Goal: Obtain resource: Download file/media

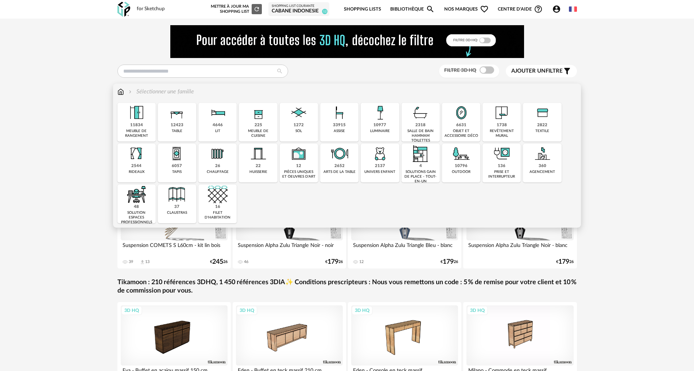
click at [453, 163] on img at bounding box center [461, 154] width 20 height 20
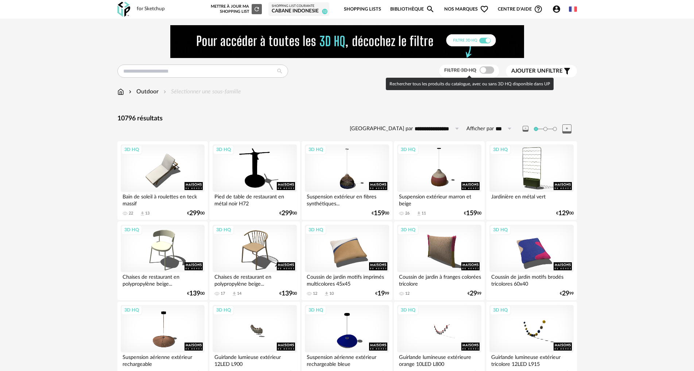
click at [483, 66] on span at bounding box center [487, 69] width 15 height 7
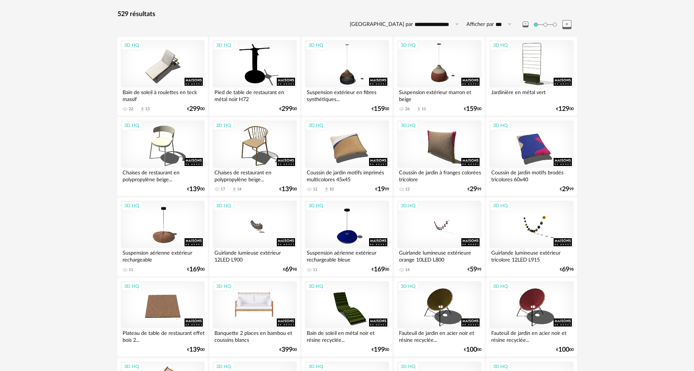
scroll to position [146, 0]
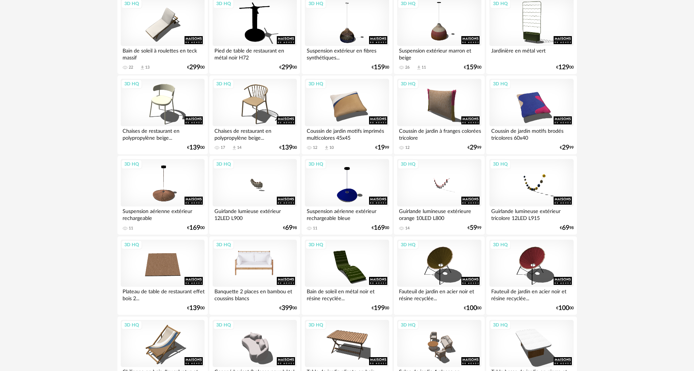
click at [245, 264] on div "3D HQ" at bounding box center [255, 263] width 84 height 47
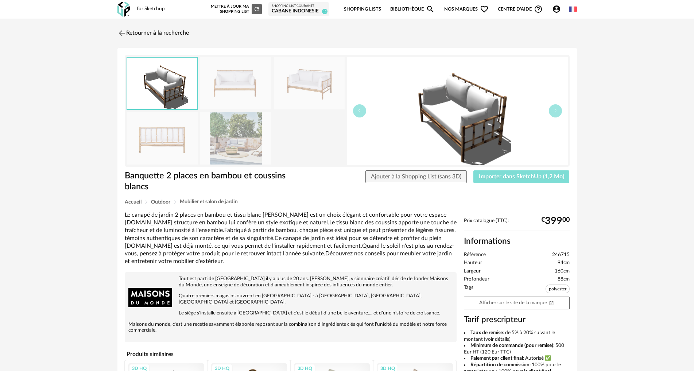
click at [540, 177] on span "Importer dans SketchUp (1,2 Mo)" at bounding box center [521, 177] width 85 height 6
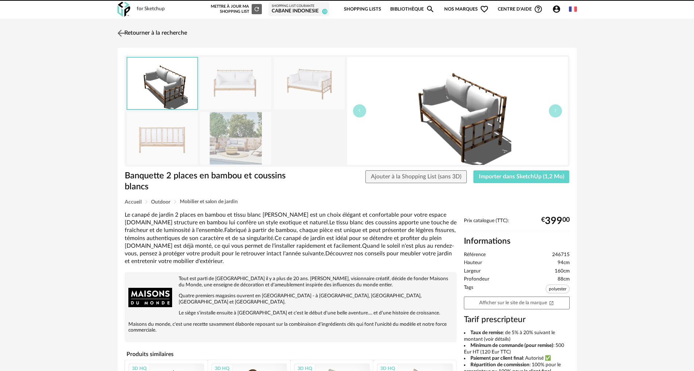
click at [121, 33] on img at bounding box center [121, 33] width 11 height 11
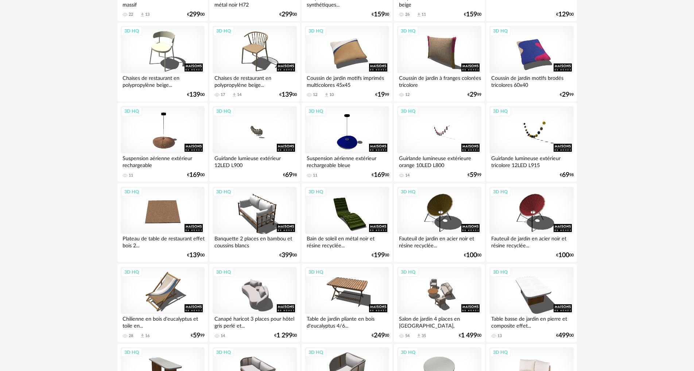
scroll to position [243, 0]
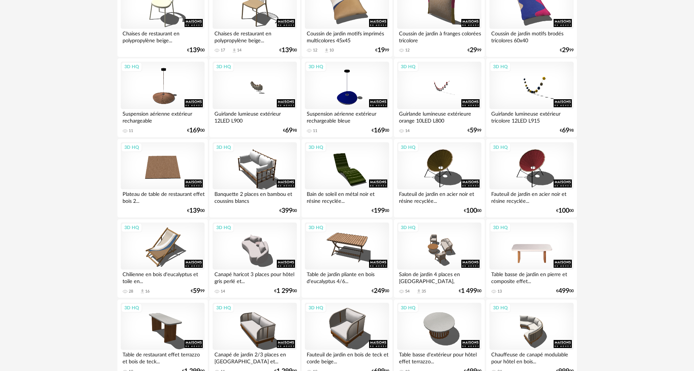
click at [531, 253] on div "3D HQ" at bounding box center [531, 245] width 84 height 47
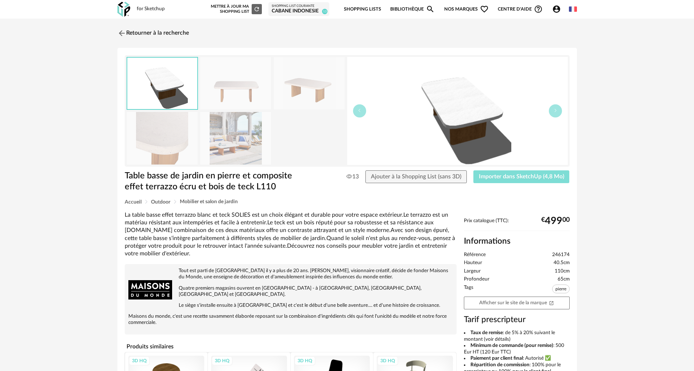
click at [499, 172] on button "Importer dans SketchUp (4,8 Mo)" at bounding box center [521, 176] width 96 height 13
click at [120, 35] on img at bounding box center [121, 33] width 11 height 11
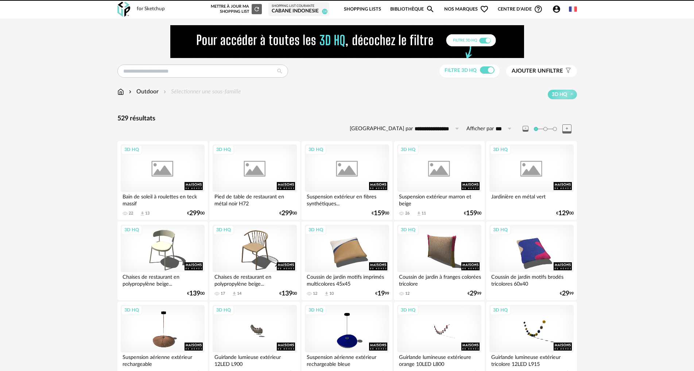
scroll to position [243, 0]
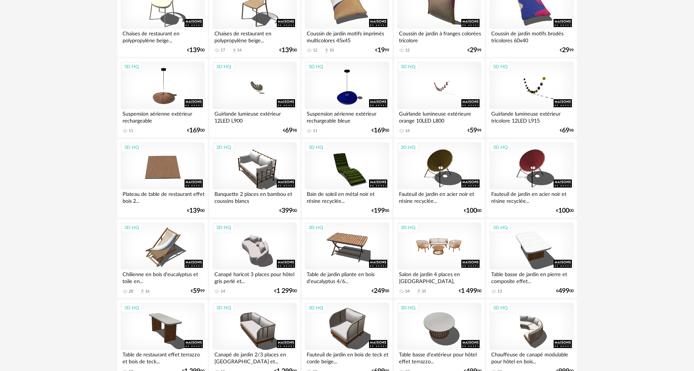
click at [417, 249] on div "3D HQ" at bounding box center [439, 245] width 84 height 47
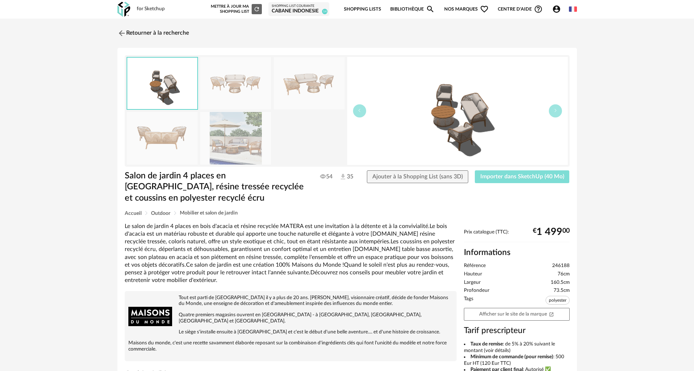
click at [496, 178] on span "Importer dans SketchUp (40 Mo)" at bounding box center [522, 177] width 84 height 6
click at [124, 31] on img at bounding box center [121, 33] width 11 height 11
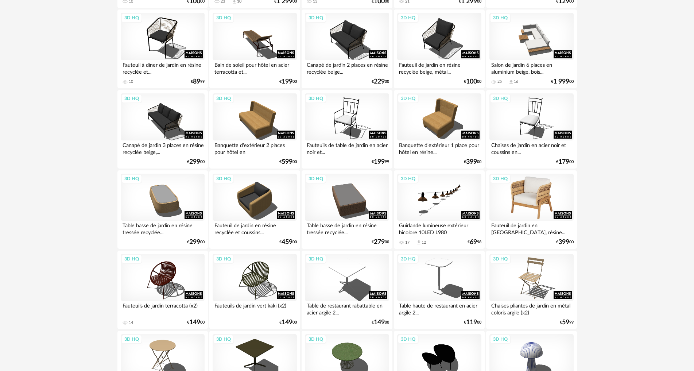
scroll to position [1143, 0]
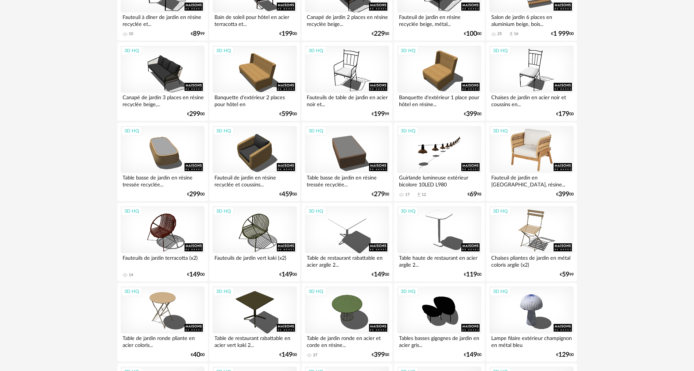
click at [513, 154] on div "3D HQ" at bounding box center [531, 149] width 84 height 47
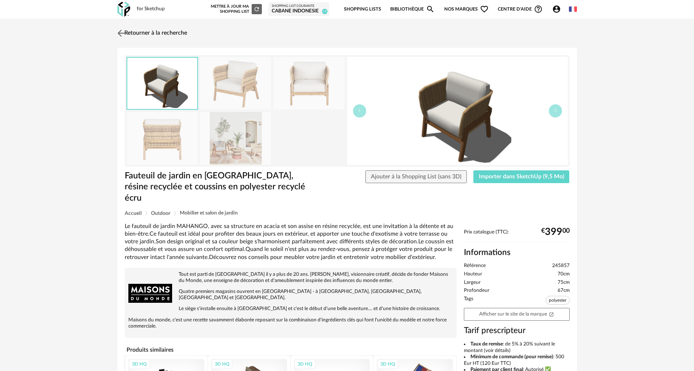
click at [120, 32] on img at bounding box center [121, 33] width 11 height 11
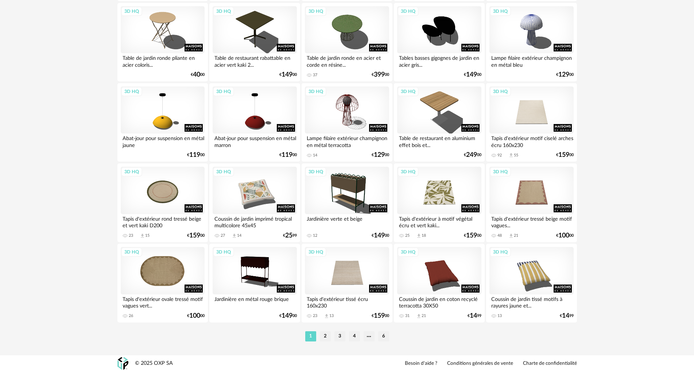
scroll to position [1423, 0]
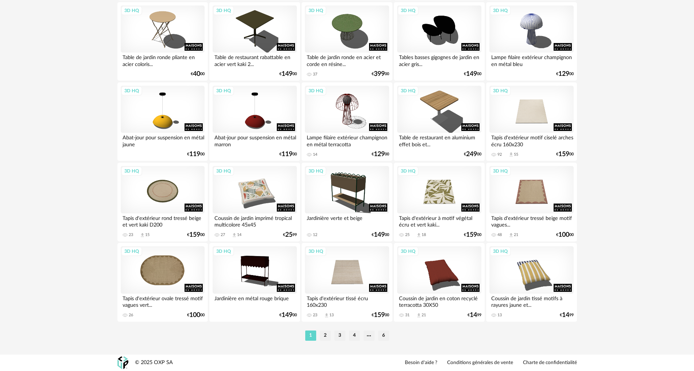
click at [158, 280] on div "3D HQ" at bounding box center [163, 269] width 84 height 47
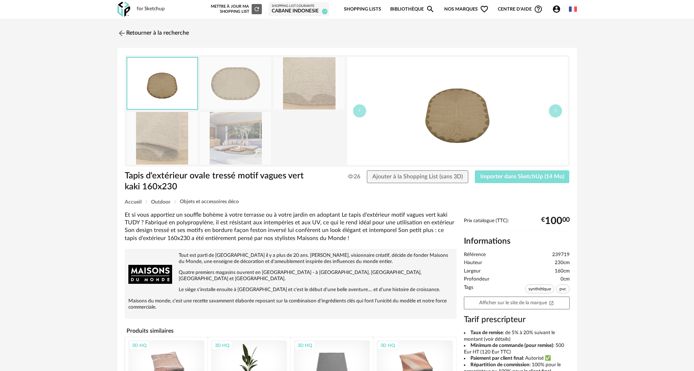
click at [562, 177] on span "Importer dans SketchUp (14 Mo)" at bounding box center [522, 177] width 84 height 6
click at [121, 30] on img at bounding box center [121, 33] width 11 height 11
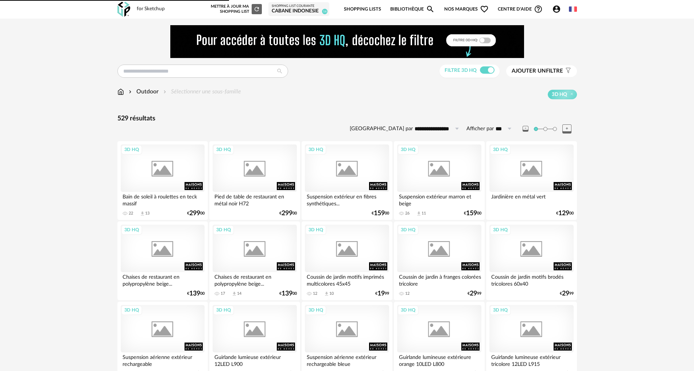
scroll to position [1423, 0]
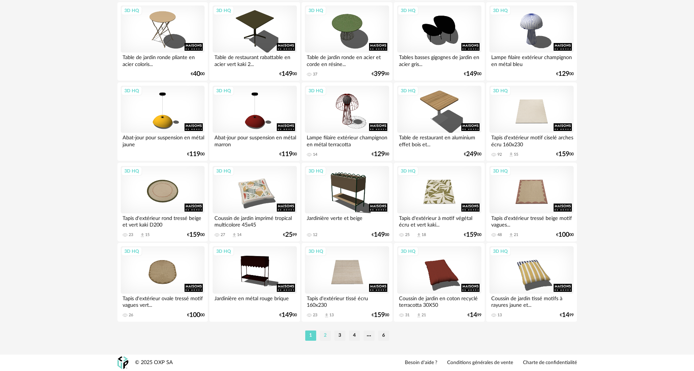
click at [324, 337] on li "2" at bounding box center [325, 335] width 11 height 10
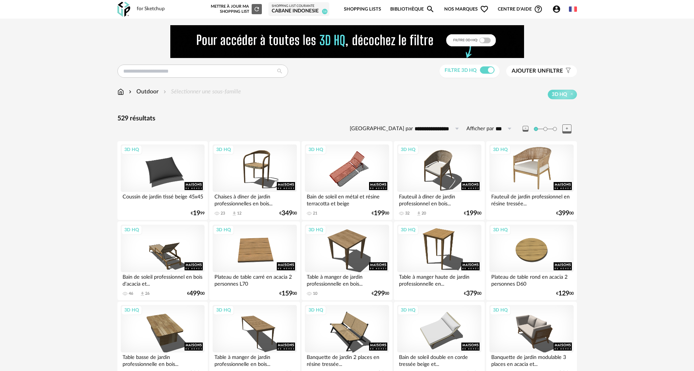
click at [507, 165] on div "3D HQ" at bounding box center [531, 167] width 84 height 47
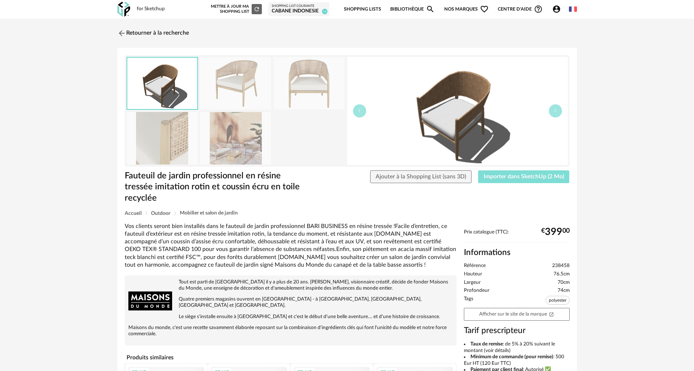
click at [511, 176] on span "Importer dans SketchUp (2 Mo)" at bounding box center [524, 177] width 81 height 6
click at [121, 34] on img at bounding box center [121, 33] width 11 height 11
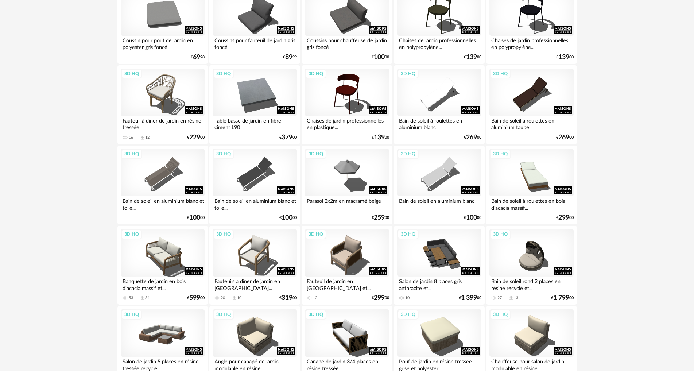
scroll to position [802, 0]
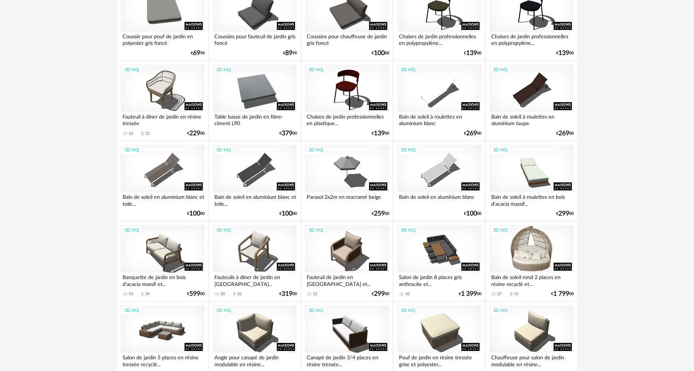
click at [544, 260] on div "3D HQ" at bounding box center [531, 248] width 84 height 47
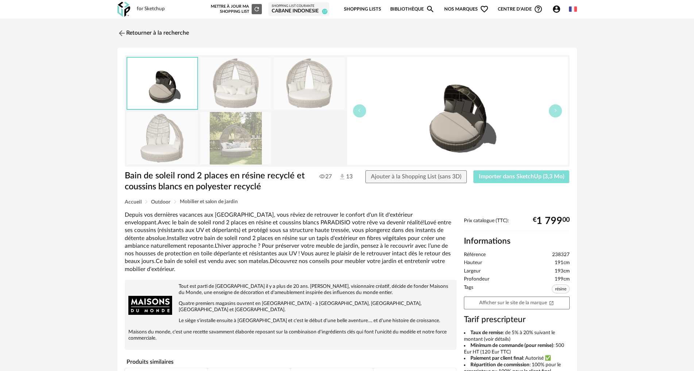
click at [535, 176] on span "Importer dans SketchUp (3,3 Mo)" at bounding box center [521, 177] width 85 height 6
click at [122, 34] on img at bounding box center [121, 33] width 11 height 11
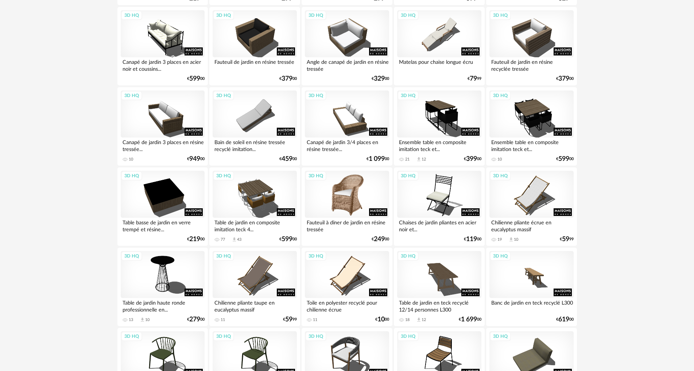
scroll to position [1264, 0]
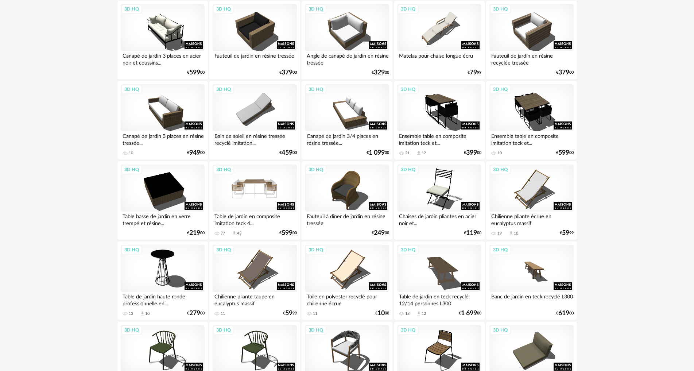
click at [268, 177] on div "3D HQ" at bounding box center [255, 187] width 84 height 47
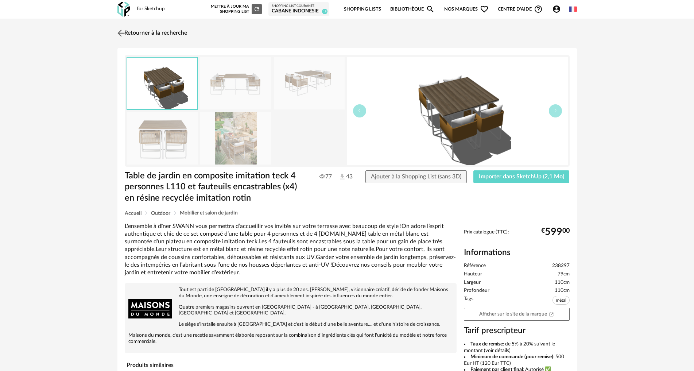
click at [119, 32] on img at bounding box center [121, 33] width 11 height 11
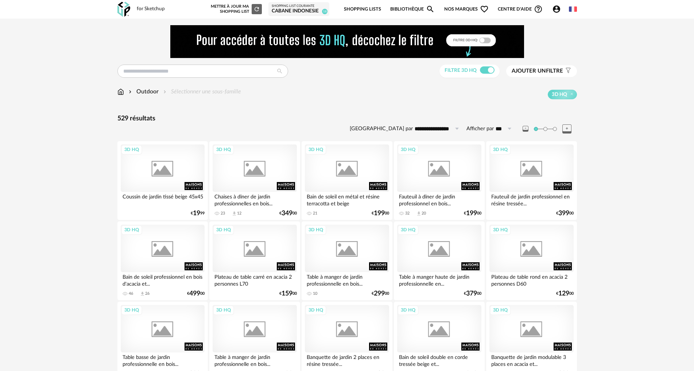
scroll to position [1264, 0]
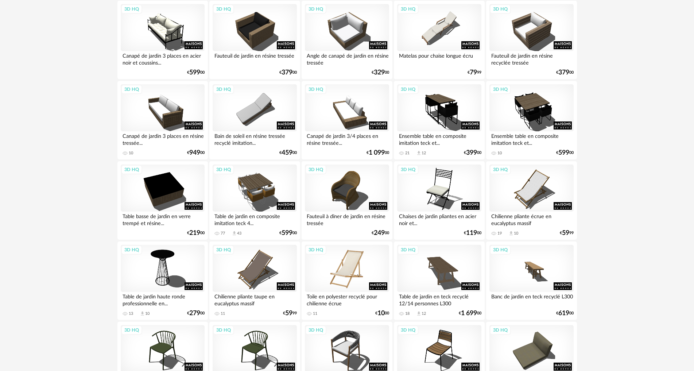
click at [341, 273] on div "3D HQ" at bounding box center [347, 268] width 84 height 47
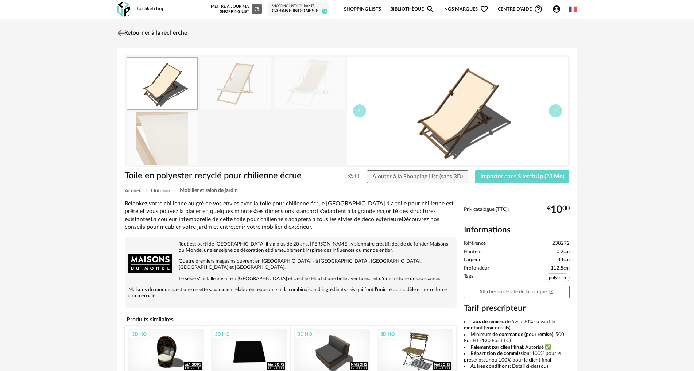
click at [124, 31] on img at bounding box center [121, 33] width 11 height 11
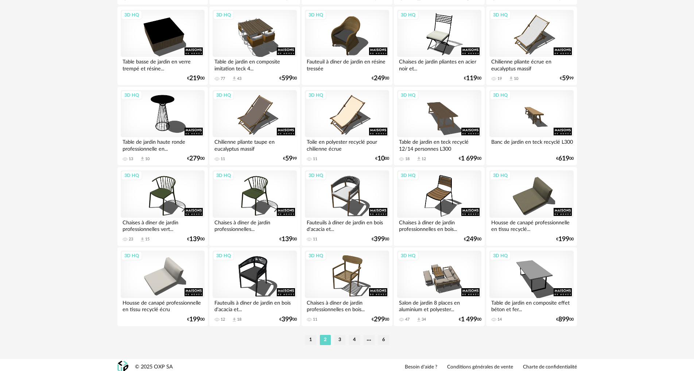
scroll to position [1423, 0]
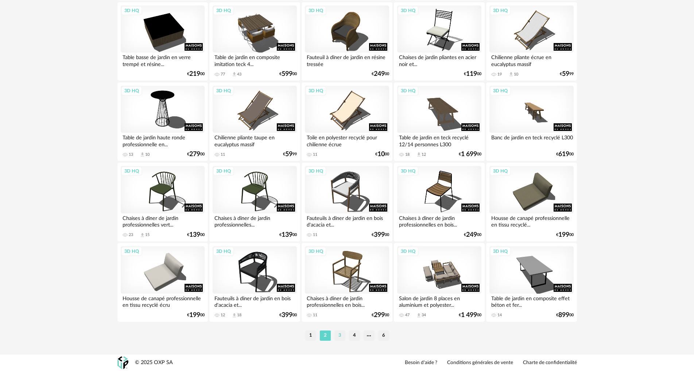
click at [338, 334] on li "3" at bounding box center [339, 335] width 11 height 10
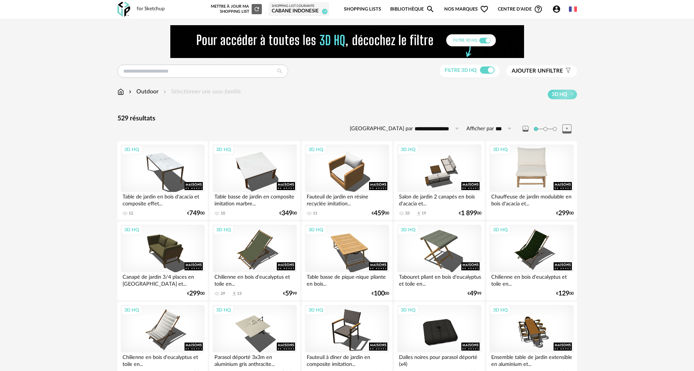
click at [525, 164] on div "3D HQ" at bounding box center [531, 167] width 84 height 47
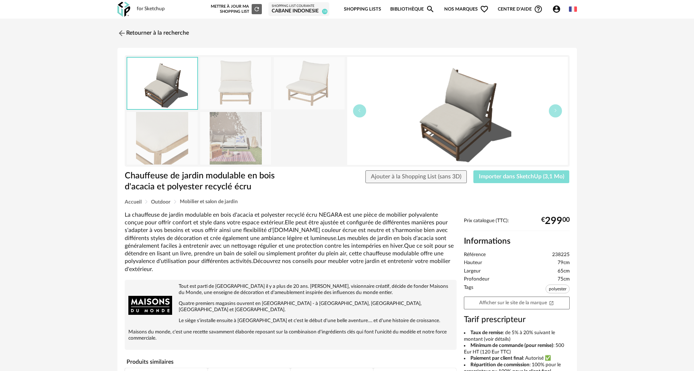
click at [532, 179] on button "Importer dans SketchUp (3,1 Mo)" at bounding box center [521, 176] width 96 height 13
click at [121, 37] on img at bounding box center [121, 33] width 11 height 11
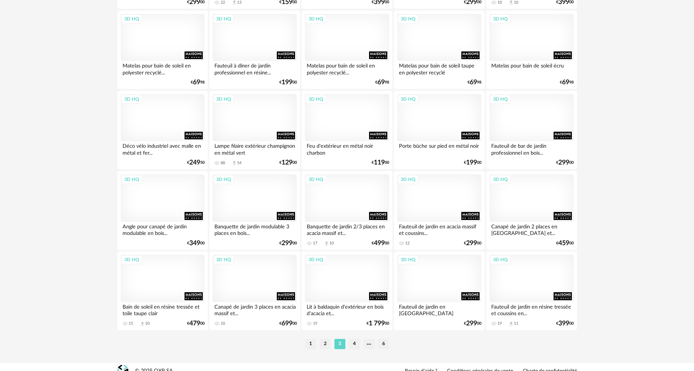
scroll to position [1423, 0]
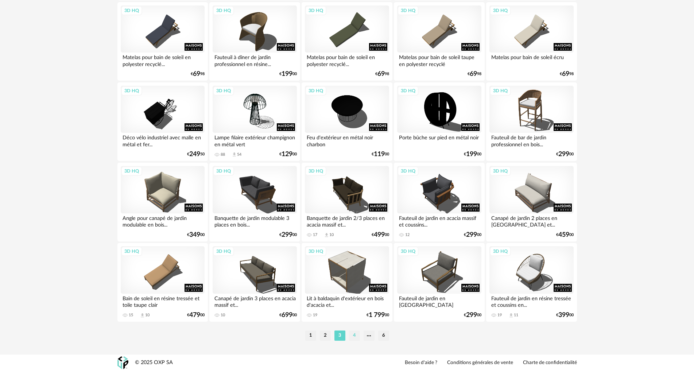
click at [352, 334] on li "4" at bounding box center [354, 335] width 11 height 10
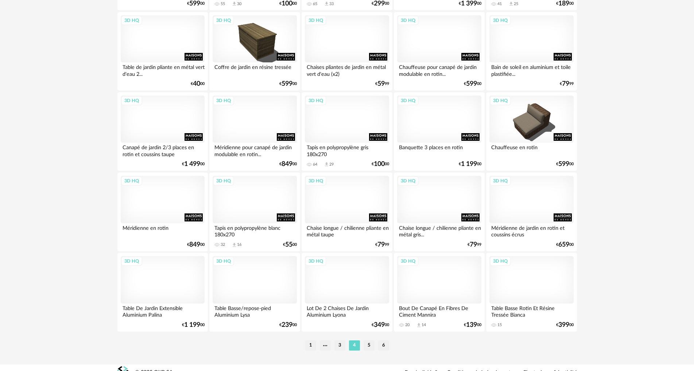
scroll to position [1422, 0]
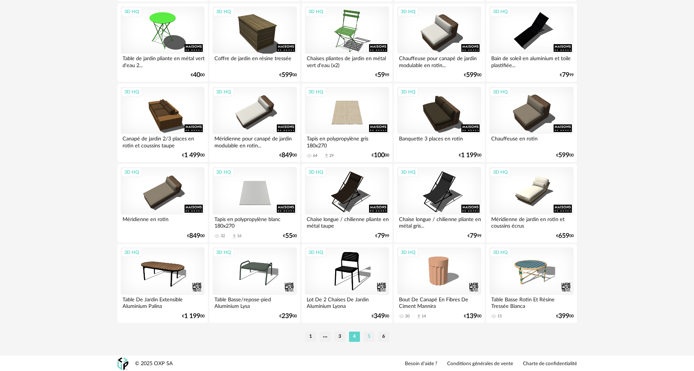
click at [368, 333] on li "5" at bounding box center [369, 336] width 11 height 10
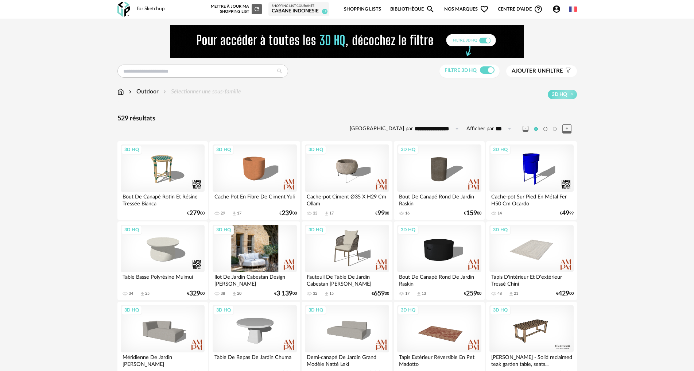
click at [268, 251] on div "3D HQ" at bounding box center [255, 248] width 84 height 47
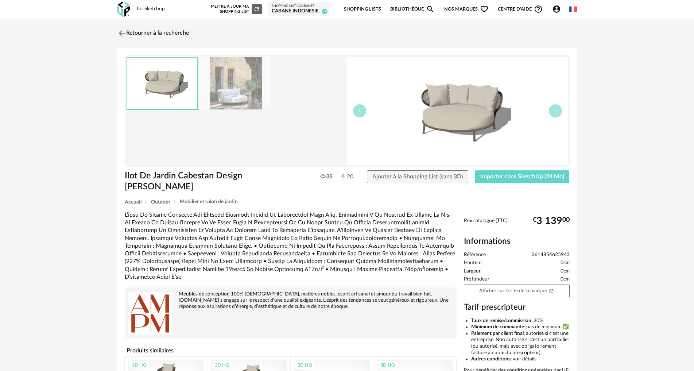
click at [243, 88] on img at bounding box center [235, 83] width 71 height 52
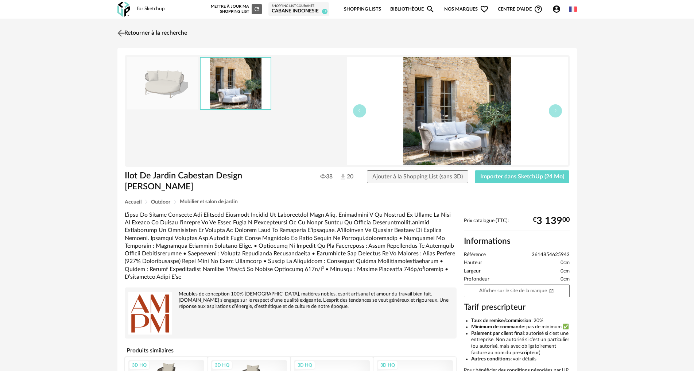
click at [120, 32] on img at bounding box center [121, 33] width 11 height 11
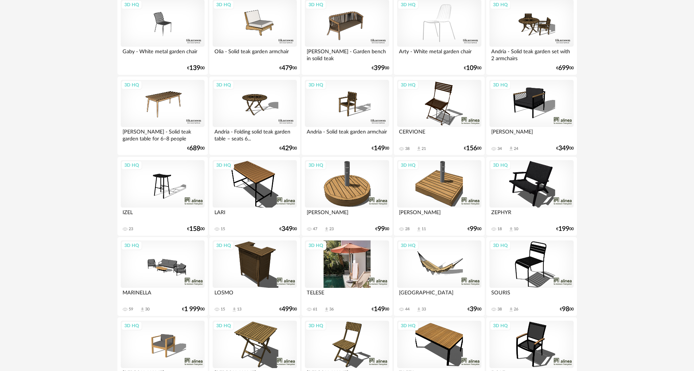
scroll to position [547, 0]
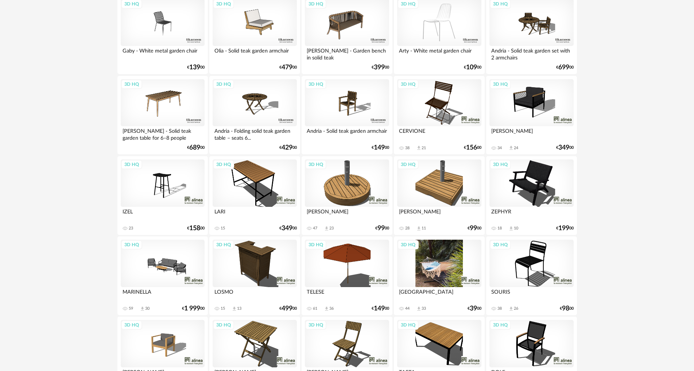
click at [438, 275] on div "3D HQ" at bounding box center [439, 263] width 84 height 47
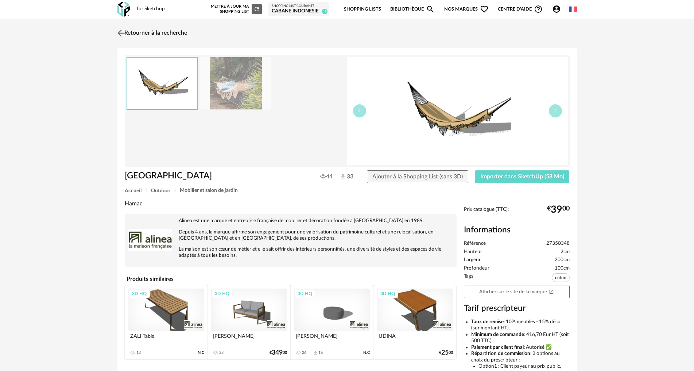
click at [122, 29] on img at bounding box center [121, 33] width 11 height 11
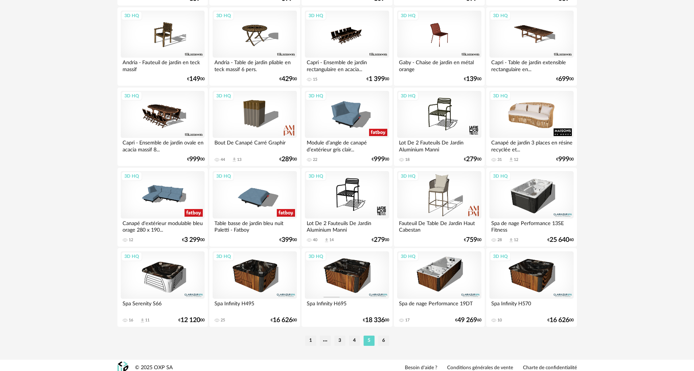
scroll to position [1422, 0]
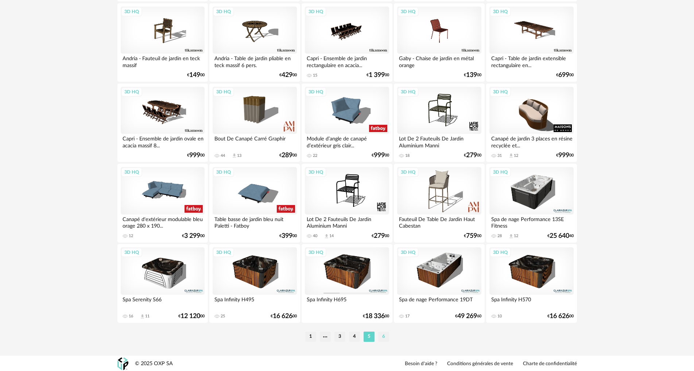
click at [385, 335] on li "6" at bounding box center [383, 336] width 11 height 10
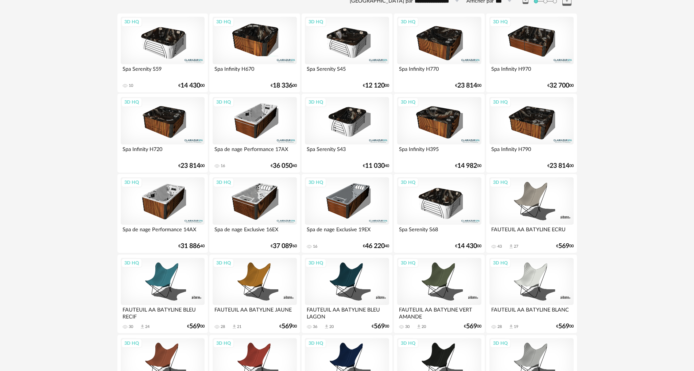
scroll to position [146, 0]
